Goal: Task Accomplishment & Management: Complete application form

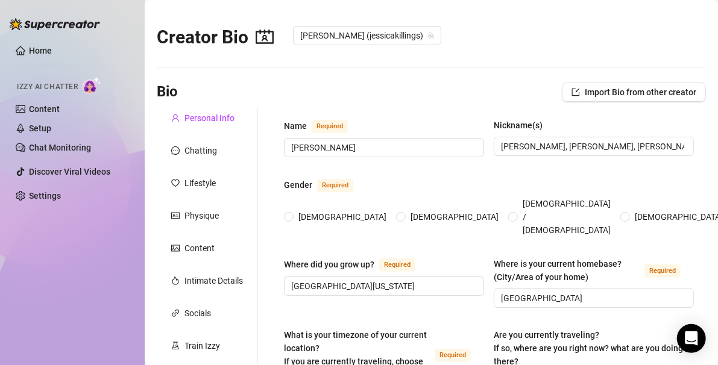
radio input "true"
type input "[DATE]"
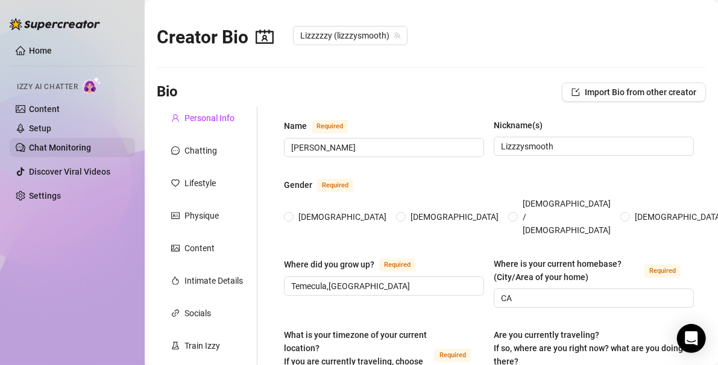
radio input "true"
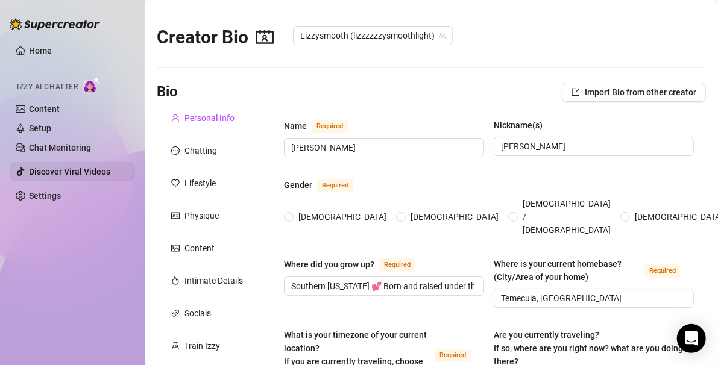
radio input "true"
type input "[DATE]"
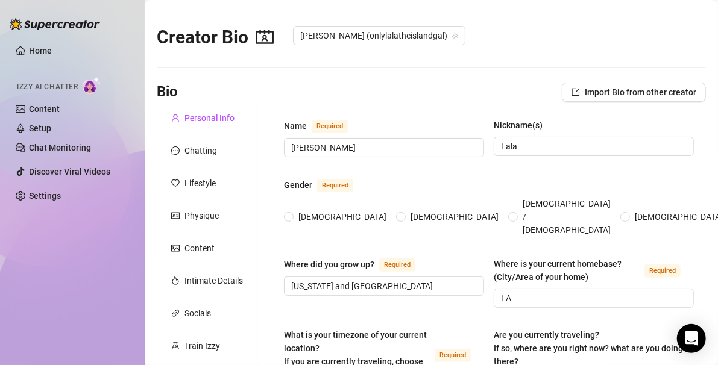
radio input "true"
type input "[DATE]"
radio input "true"
type input "[DATE]"
